Goal: Book appointment/travel/reservation

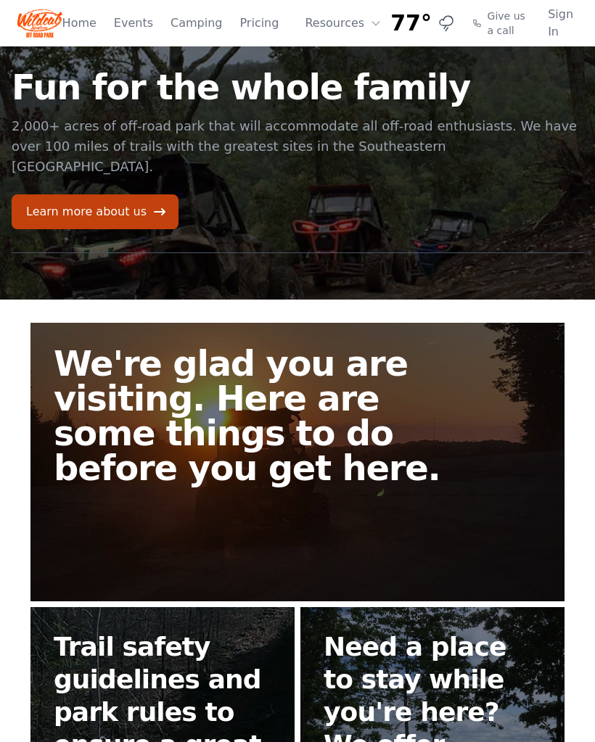
click at [120, 194] on link "Learn more about us" at bounding box center [95, 211] width 167 height 35
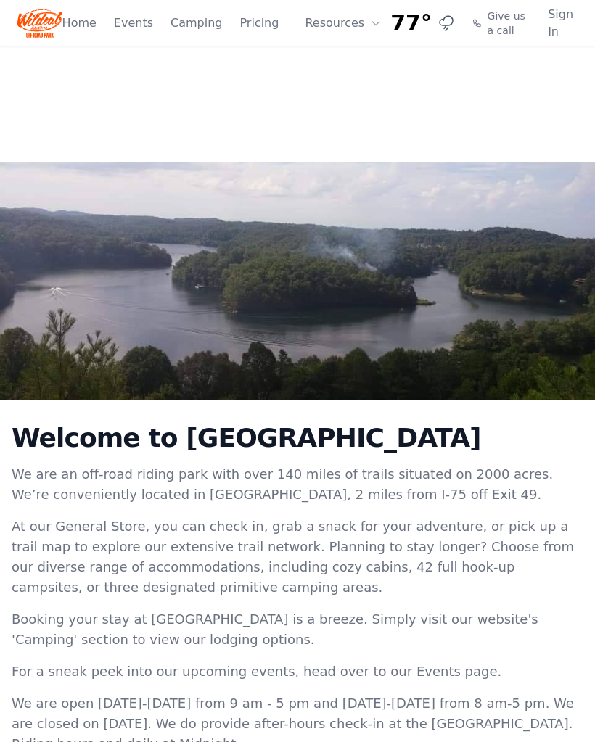
click at [94, 22] on link "Home" at bounding box center [79, 23] width 34 height 17
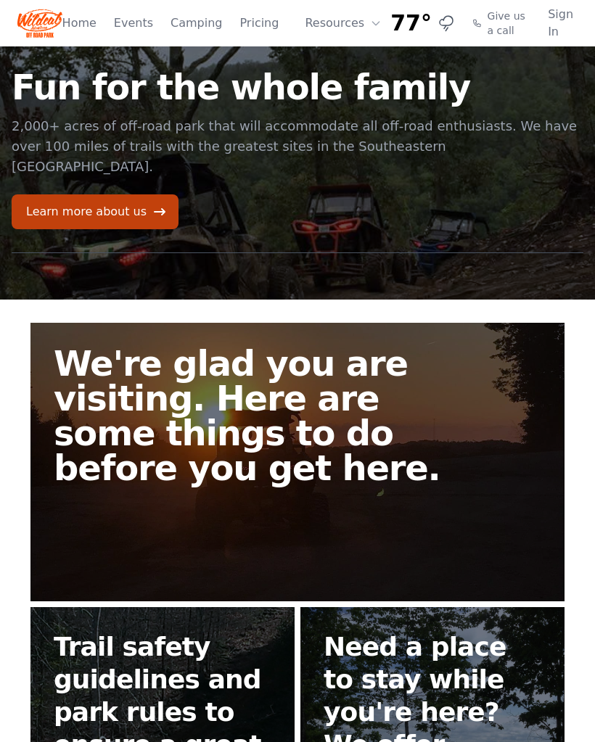
click at [357, 30] on button "Resources" at bounding box center [343, 23] width 94 height 29
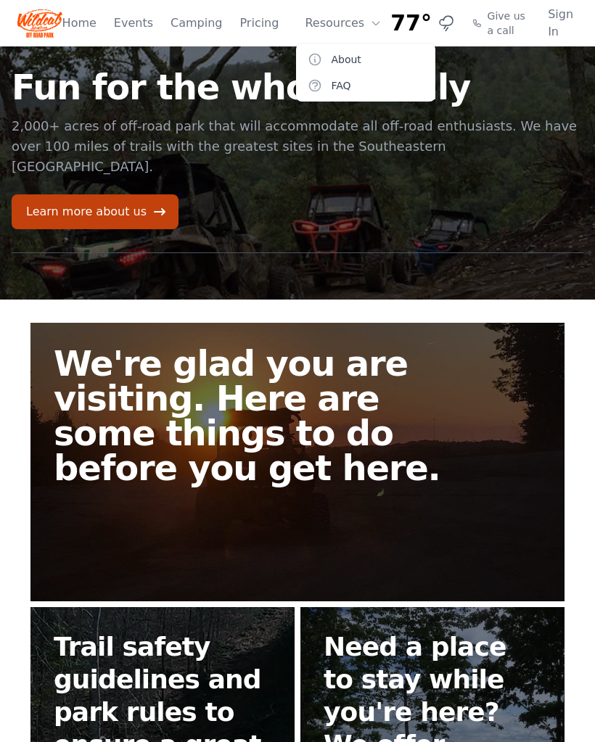
click at [272, 18] on link "Pricing" at bounding box center [258, 23] width 39 height 17
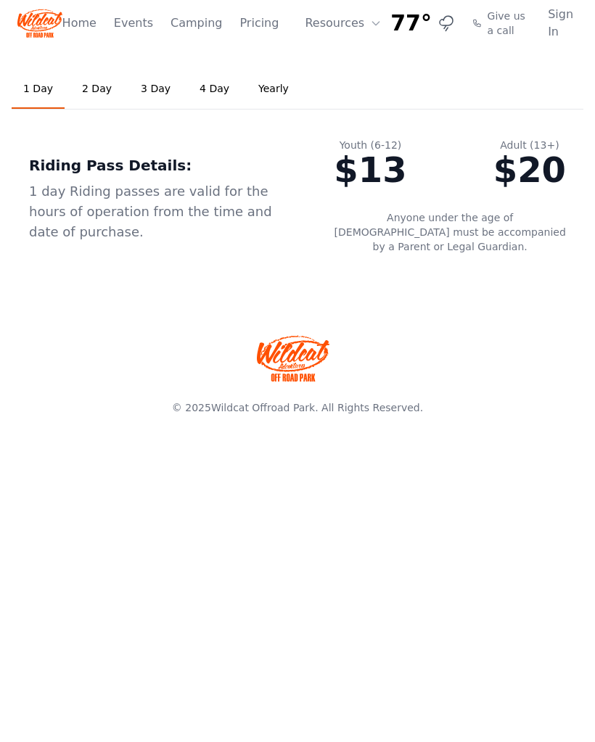
click at [93, 16] on link "Home" at bounding box center [79, 23] width 34 height 17
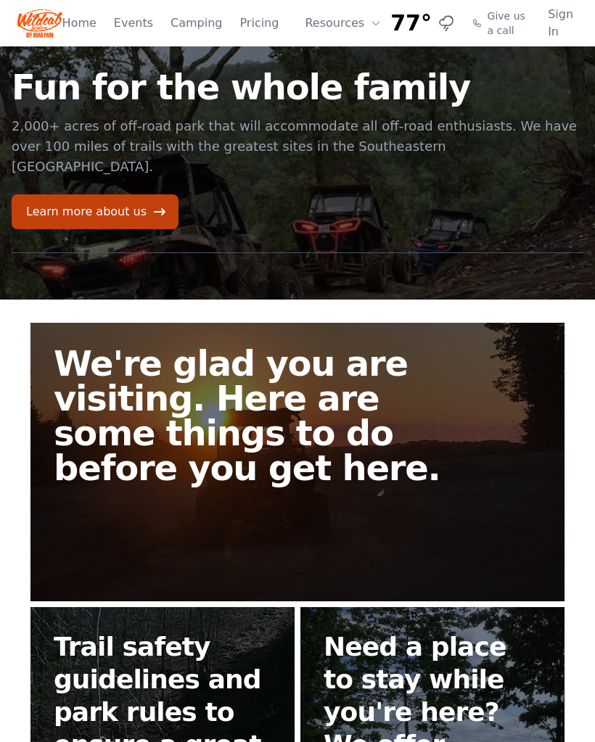
click at [136, 199] on link "Learn more about us" at bounding box center [95, 211] width 167 height 35
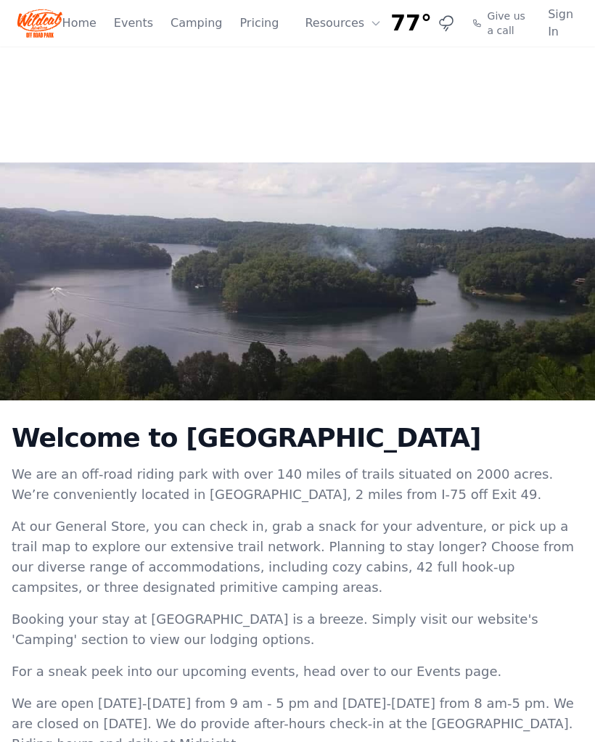
click at [351, 23] on button "Resources" at bounding box center [343, 23] width 94 height 29
click at [344, 81] on link "FAQ" at bounding box center [365, 86] width 139 height 26
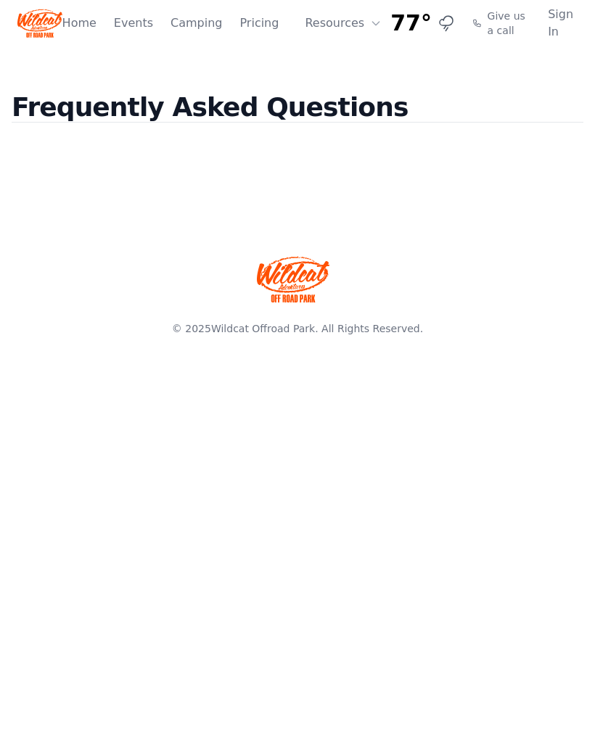
click at [360, 21] on button "Resources" at bounding box center [343, 23] width 94 height 29
click at [364, 58] on link "About" at bounding box center [365, 59] width 139 height 26
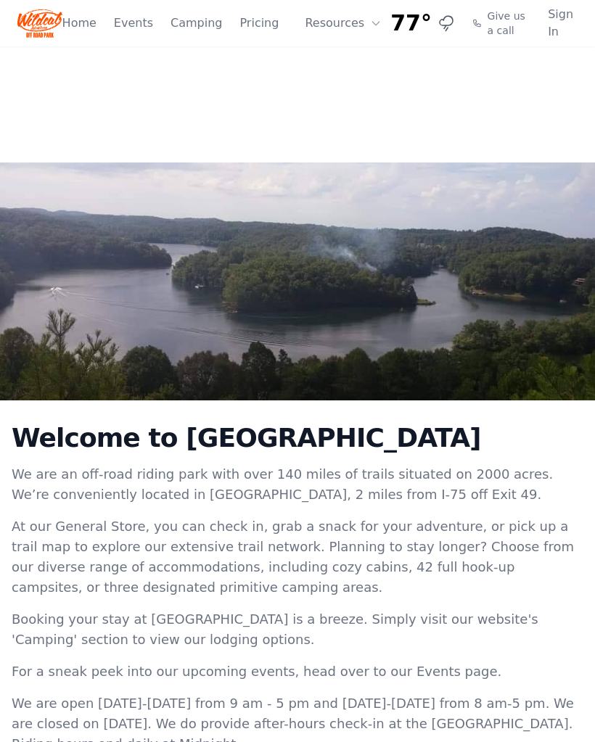
click at [202, 26] on link "Camping" at bounding box center [197, 23] width 52 height 17
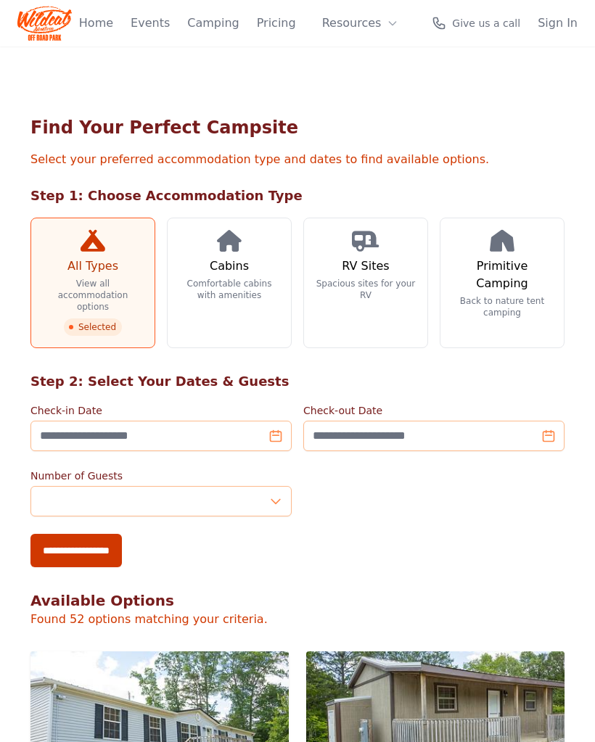
click at [231, 277] on link "Cabins Comfortable cabins with amenities" at bounding box center [229, 283] width 125 height 131
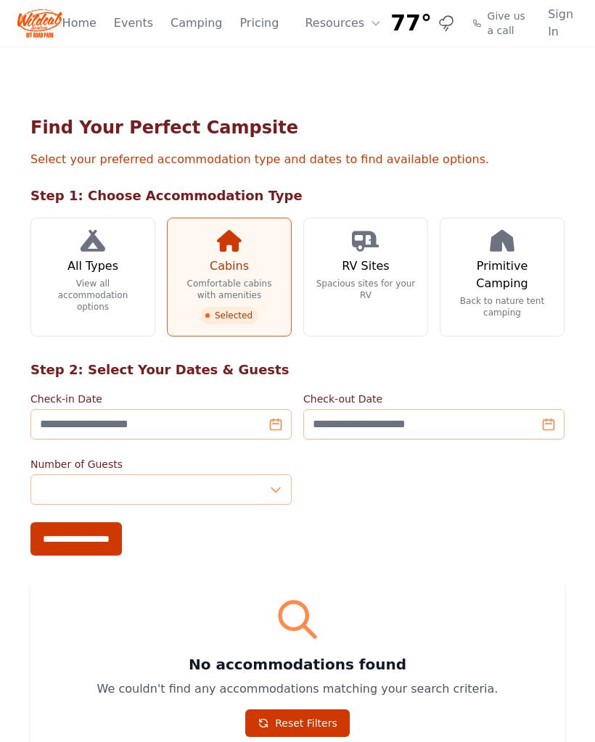
click at [251, 255] on link "Cabins Comfortable cabins with amenities Selected" at bounding box center [229, 277] width 125 height 119
click at [113, 270] on h3 "All Types" at bounding box center [92, 266] width 51 height 17
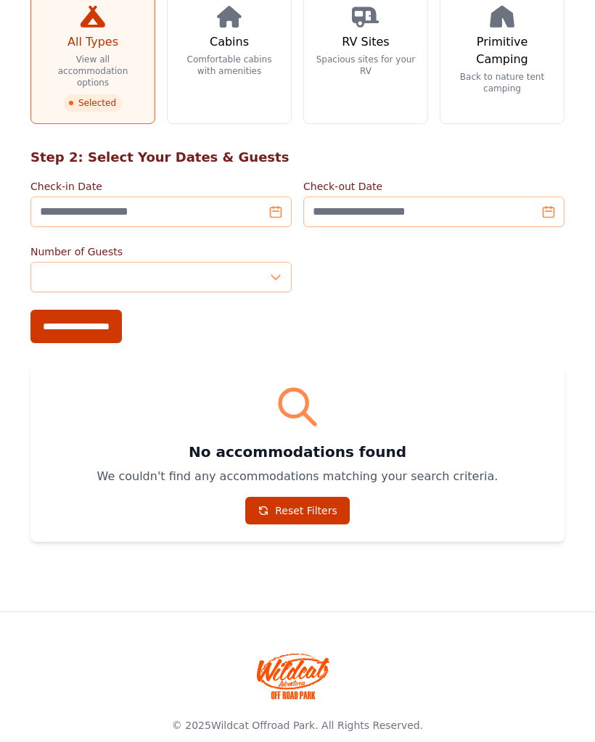
click at [110, 317] on input "**********" at bounding box center [75, 326] width 91 height 33
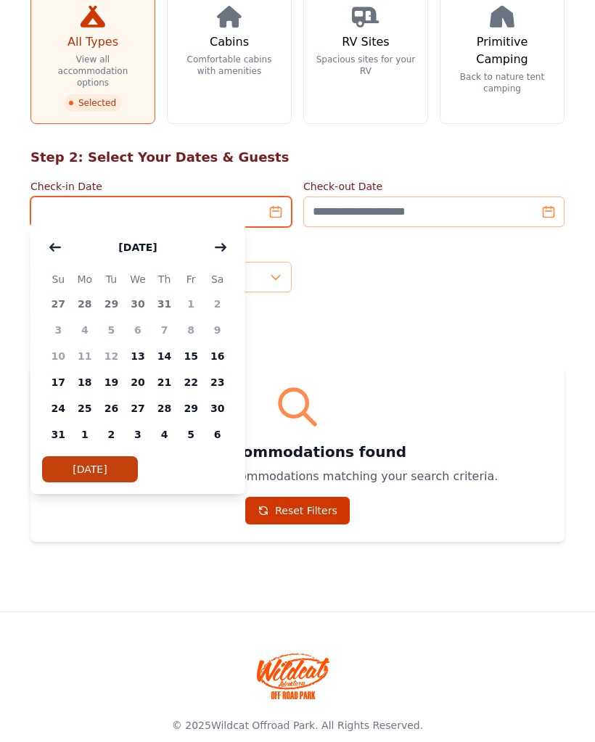
scroll to position [224, 0]
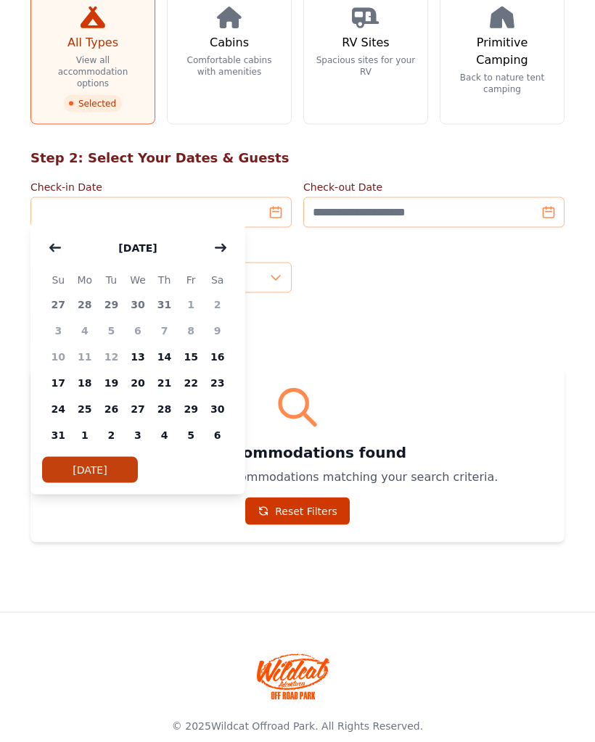
click at [401, 311] on div "**********" at bounding box center [297, 327] width 534 height 33
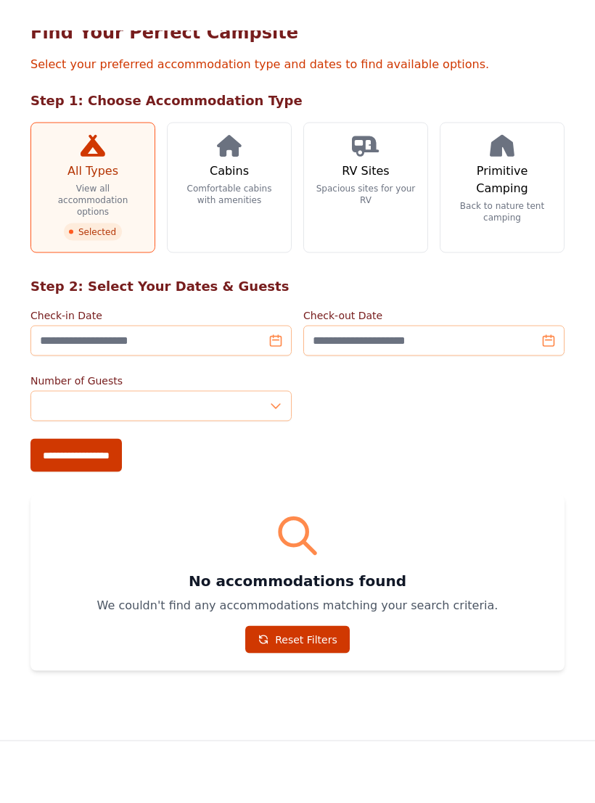
scroll to position [0, 0]
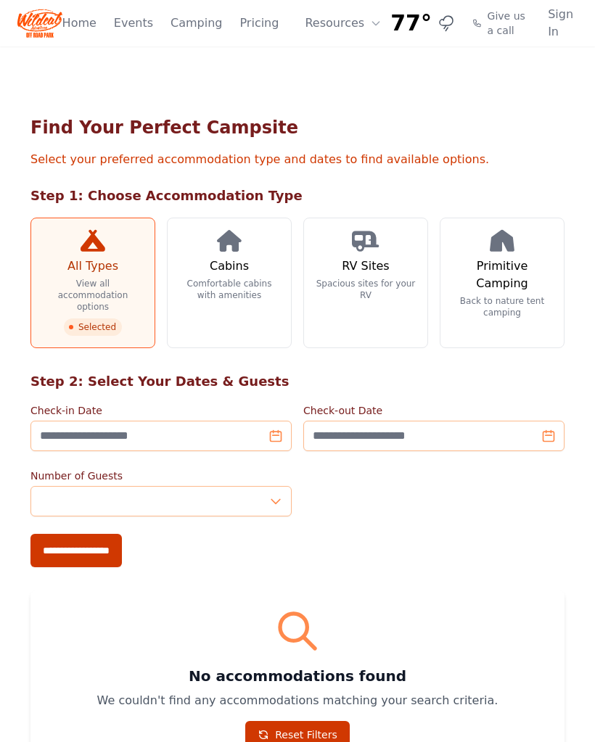
click at [245, 261] on h3 "Cabins" at bounding box center [229, 266] width 39 height 17
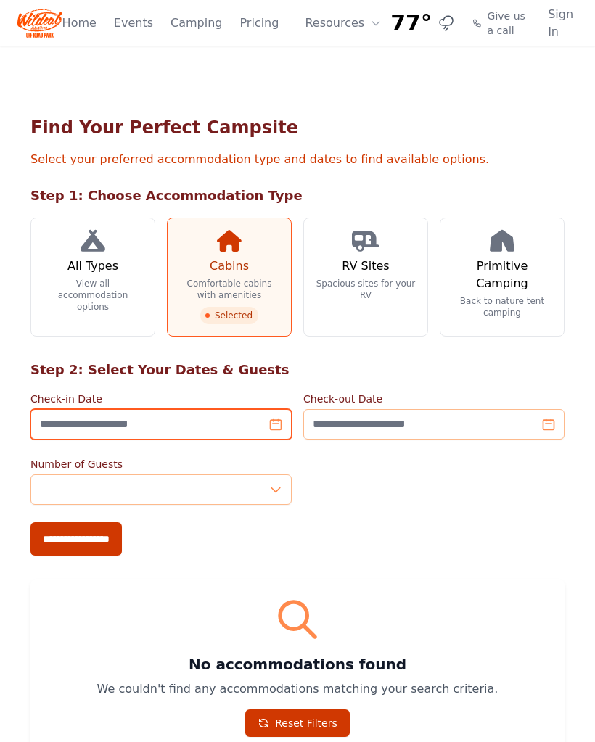
click at [280, 425] on input "Check-in Date" at bounding box center [160, 424] width 261 height 30
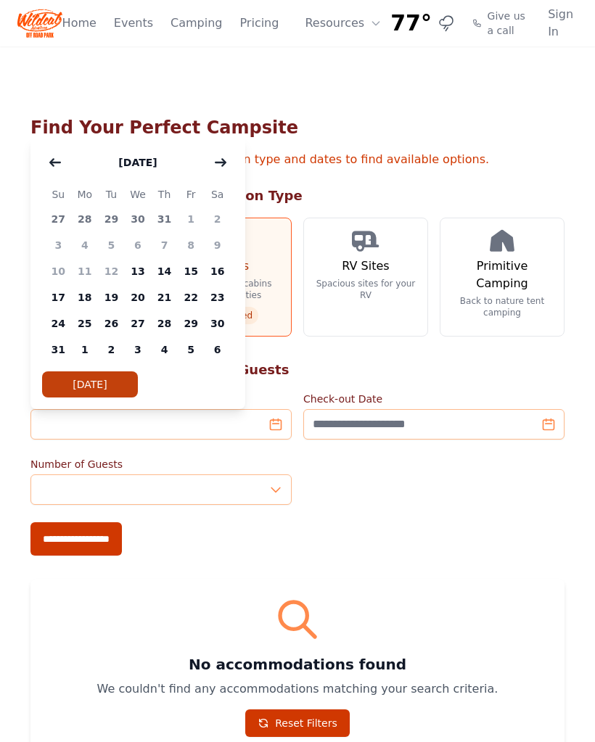
click at [226, 168] on button "button" at bounding box center [221, 162] width 26 height 29
click at [231, 156] on button "button" at bounding box center [221, 162] width 26 height 29
click at [241, 159] on div "[DATE] Su Mo Tu We Th Fr Sa 28 29 30 1 2 3 4 5 6 7 8 9 10 11 12 13 14 15 16 17 …" at bounding box center [137, 272] width 215 height 273
click at [223, 157] on icon "button" at bounding box center [221, 163] width 12 height 12
click at [166, 326] on span "27" at bounding box center [164, 324] width 27 height 26
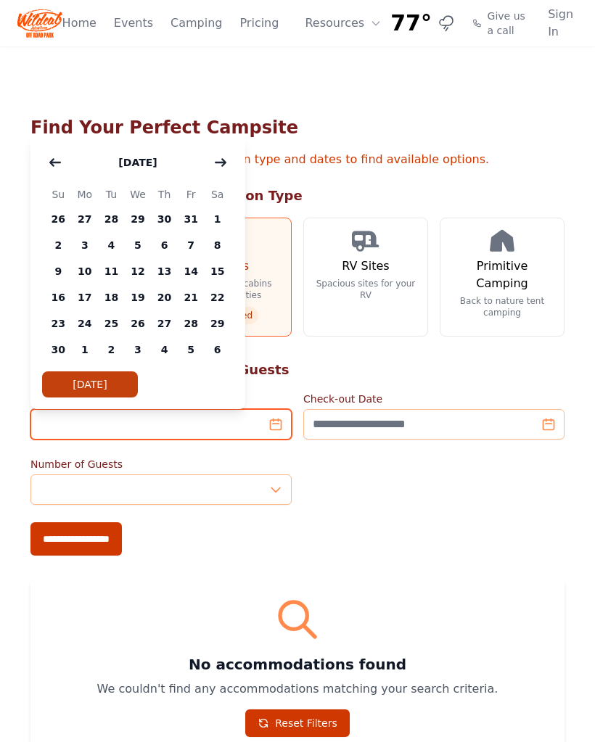
type input "**********"
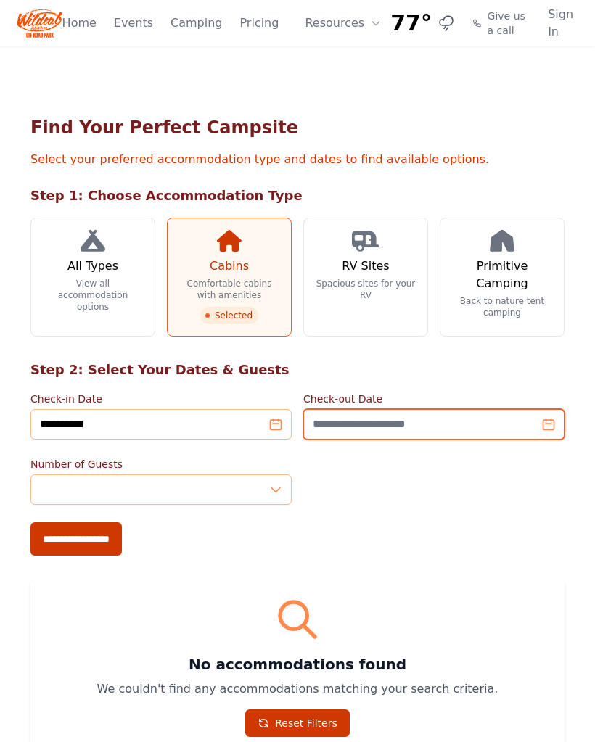
click at [558, 426] on input "Check-out Date" at bounding box center [433, 424] width 261 height 30
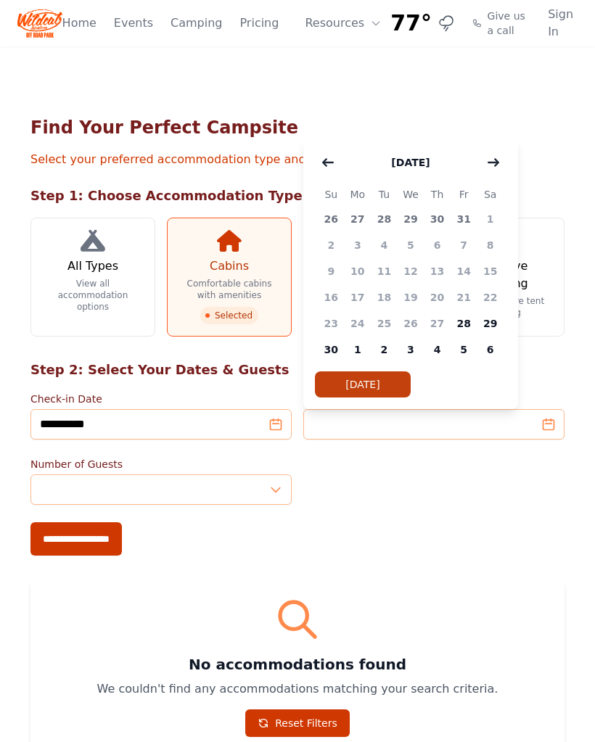
click at [361, 353] on span "1" at bounding box center [358, 350] width 27 height 26
type input "**********"
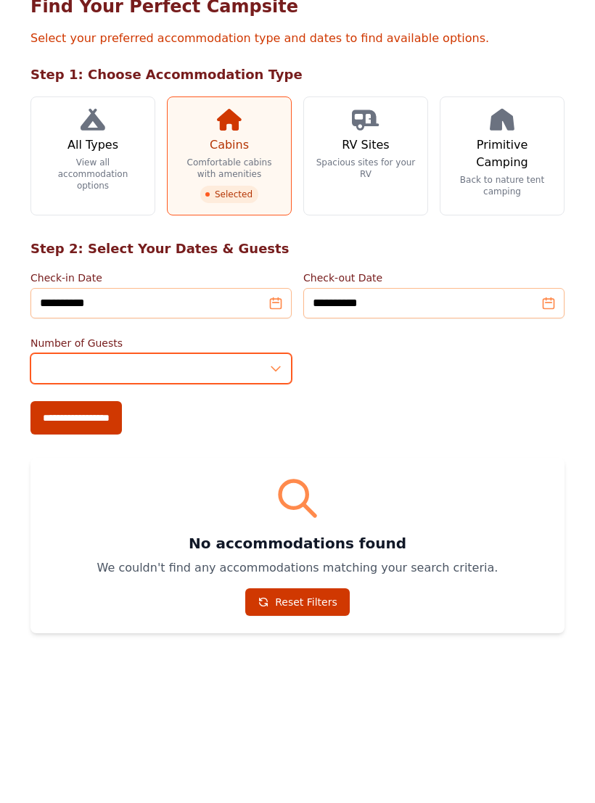
click at [287, 475] on input "*" at bounding box center [160, 490] width 261 height 30
type input "*"
click at [110, 522] on input "**********" at bounding box center [75, 538] width 91 height 33
type input "**********"
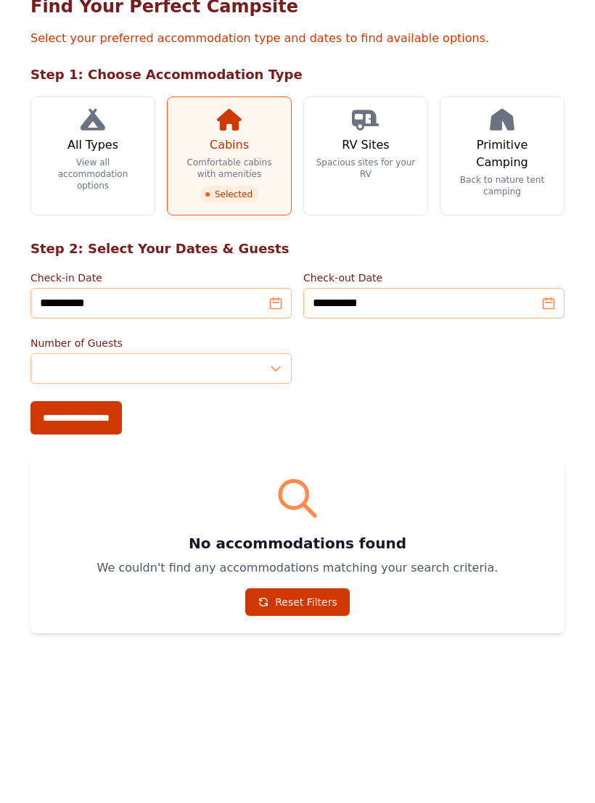
scroll to position [121, 0]
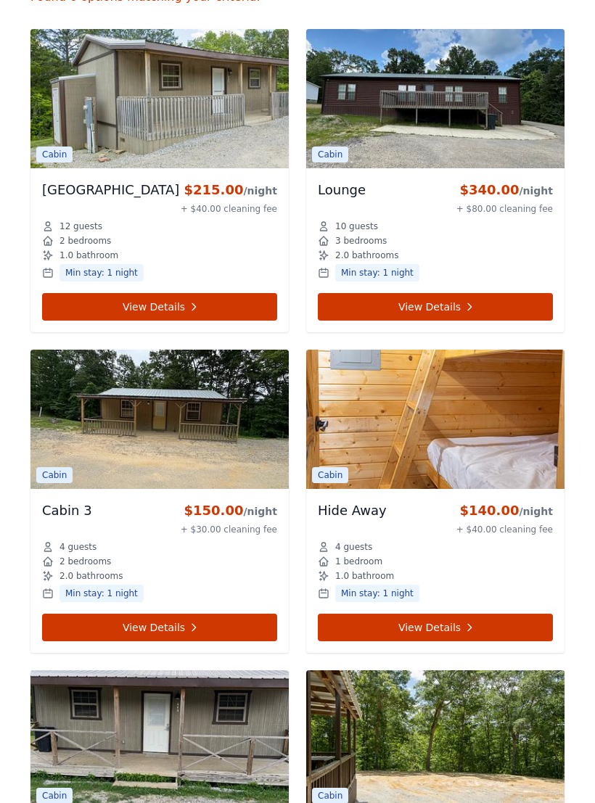
scroll to position [666, 0]
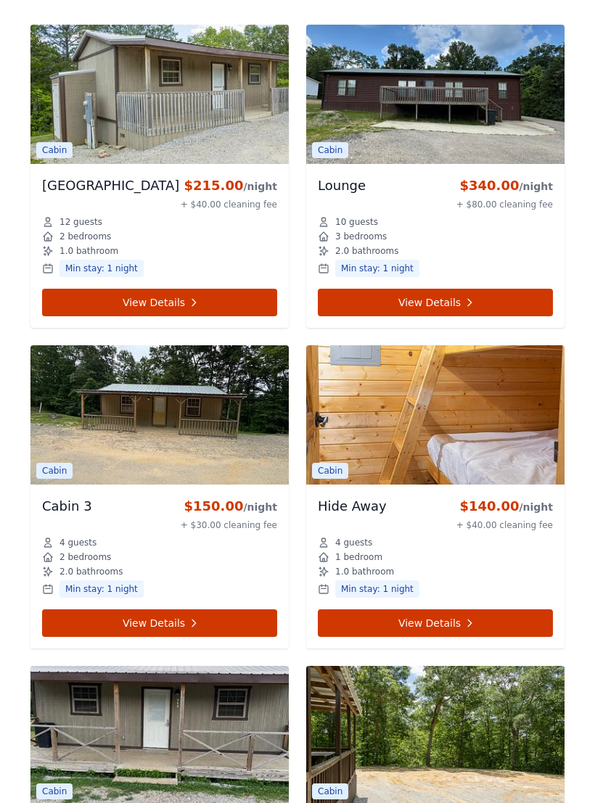
click at [220, 421] on img at bounding box center [159, 414] width 258 height 139
click at [188, 620] on icon at bounding box center [194, 624] width 12 height 12
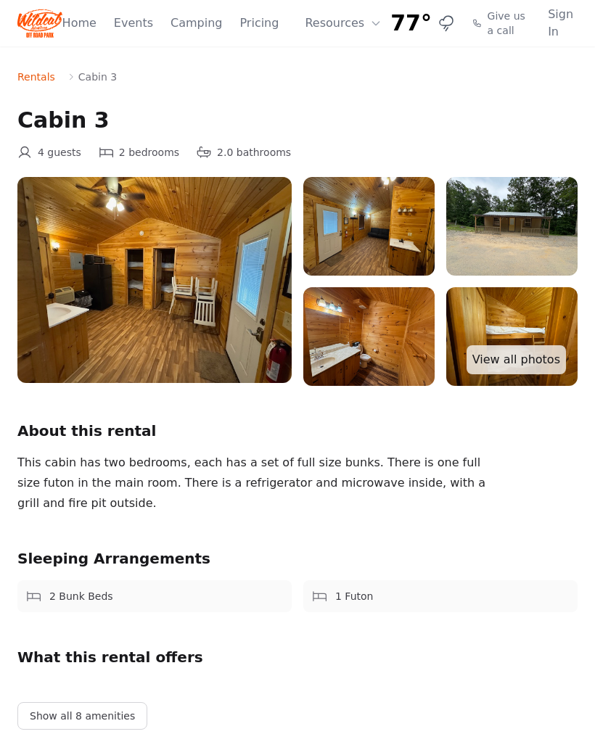
click at [228, 311] on img at bounding box center [154, 280] width 274 height 206
click at [541, 358] on link "View all photos" at bounding box center [516, 359] width 99 height 29
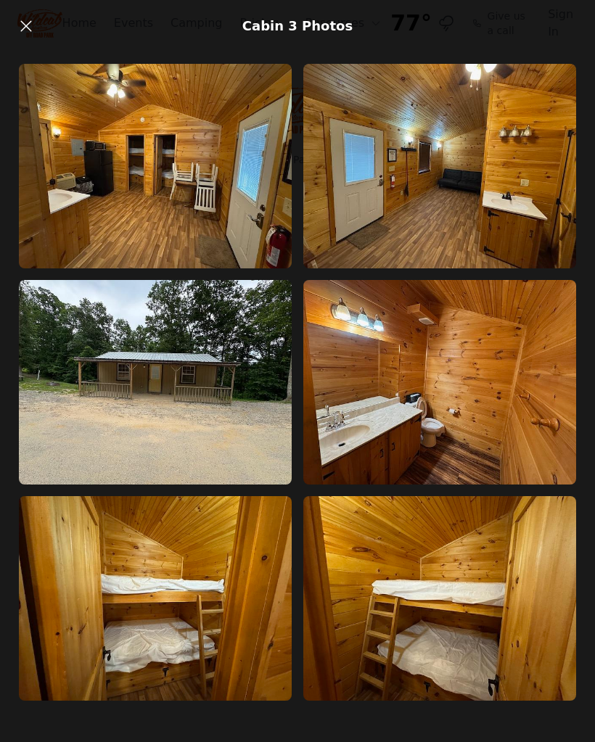
click at [231, 206] on img at bounding box center [155, 166] width 273 height 205
click at [503, 190] on img at bounding box center [439, 166] width 273 height 205
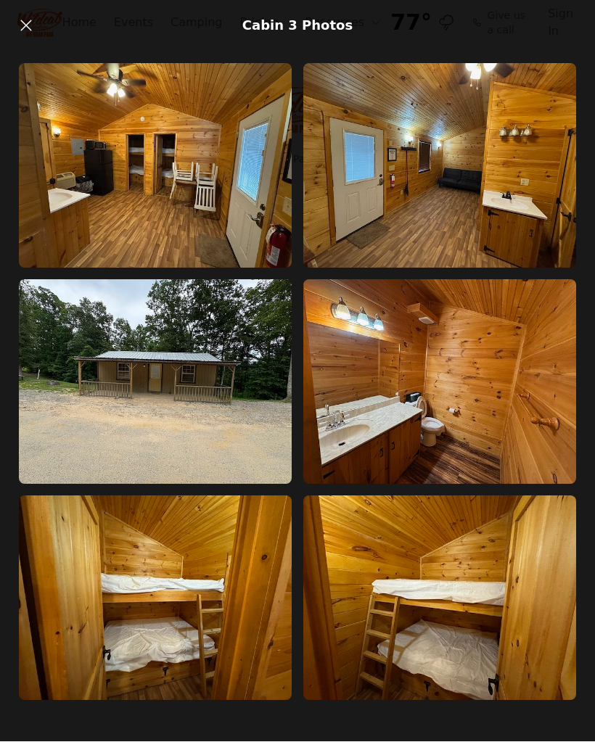
click at [38, 20] on link at bounding box center [26, 26] width 29 height 29
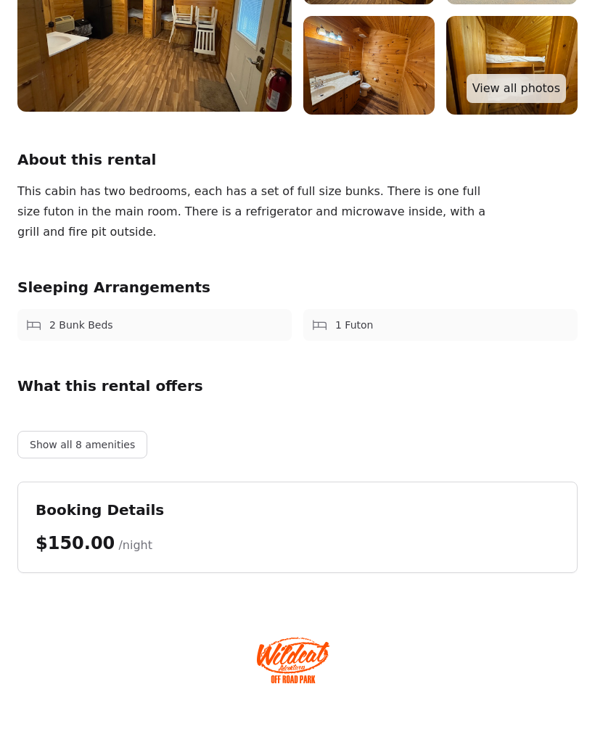
scroll to position [271, 0]
click at [107, 445] on button "Show all 8 amenities" at bounding box center [82, 446] width 130 height 28
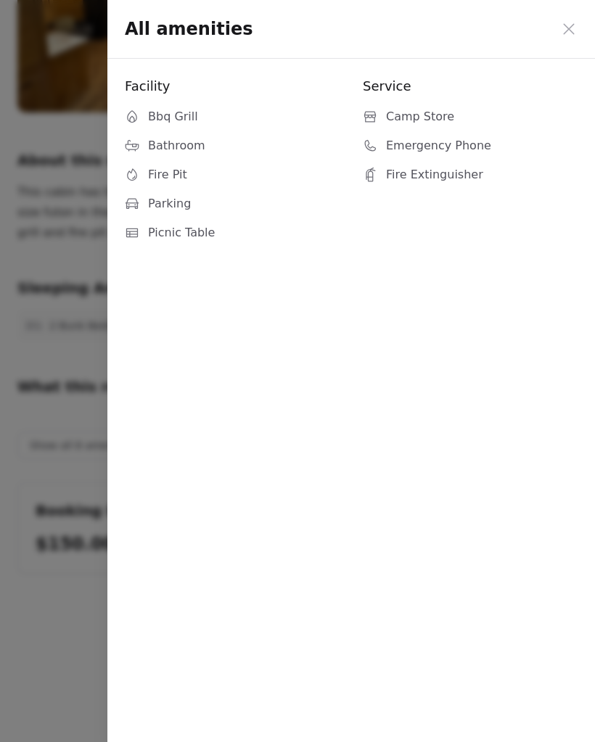
click at [576, 24] on icon at bounding box center [568, 28] width 17 height 17
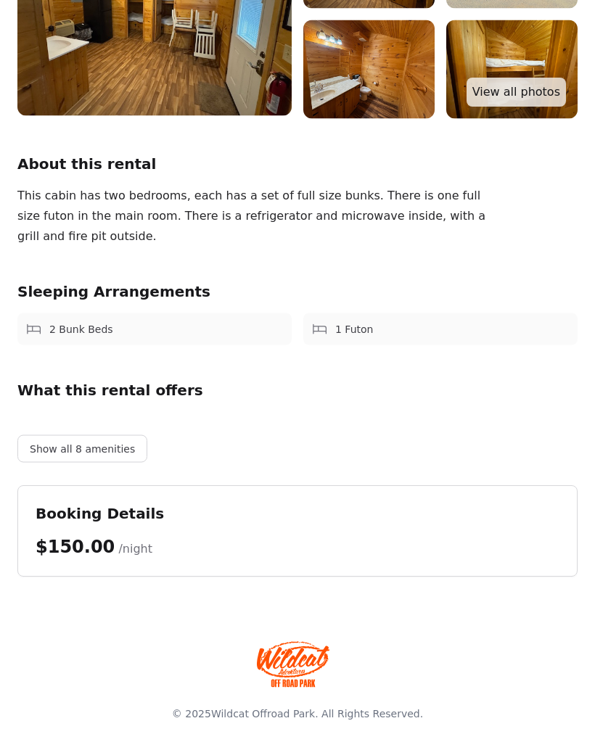
scroll to position [0, 0]
